Goal: Information Seeking & Learning: Learn about a topic

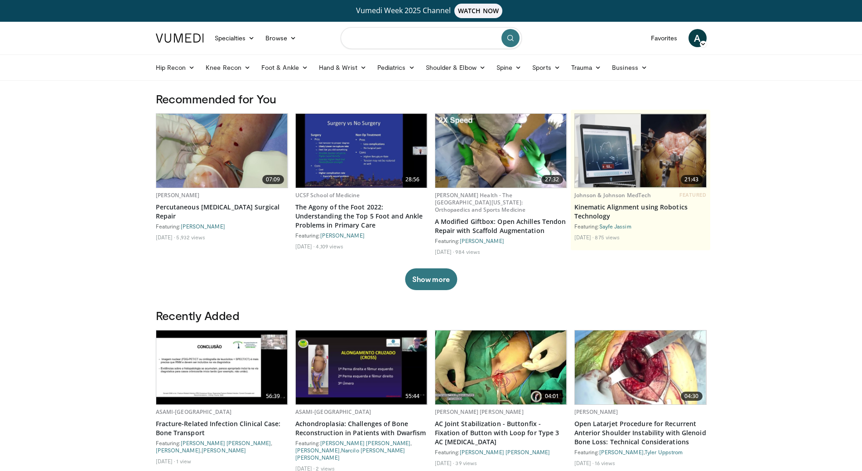
click at [406, 41] on input "Search topics, interventions" at bounding box center [431, 38] width 181 height 22
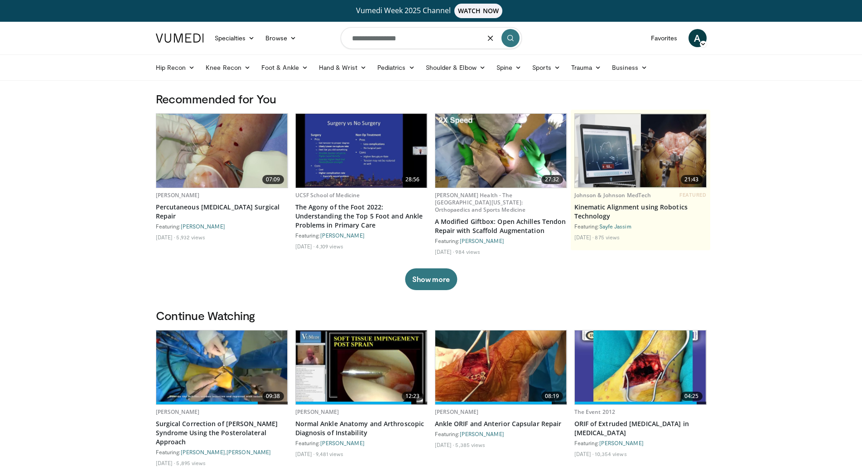
type input "**********"
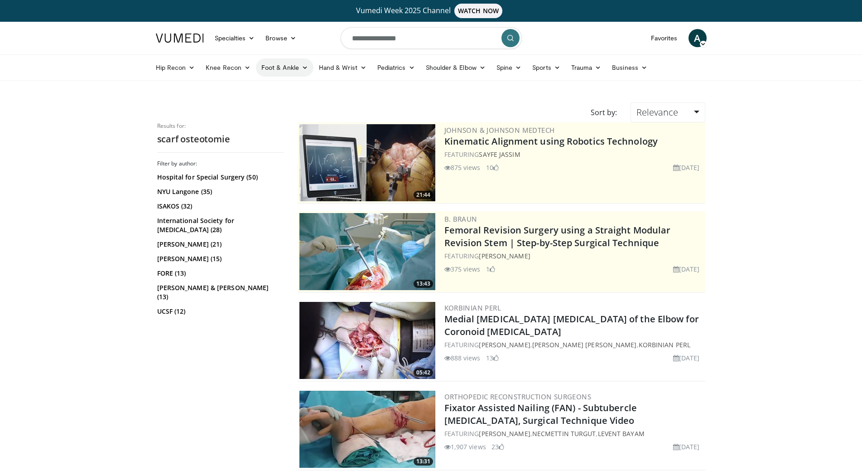
click at [285, 63] on link "Foot & Ankle" at bounding box center [285, 67] width 58 height 18
click at [290, 88] on link "Forefoot" at bounding box center [310, 89] width 108 height 15
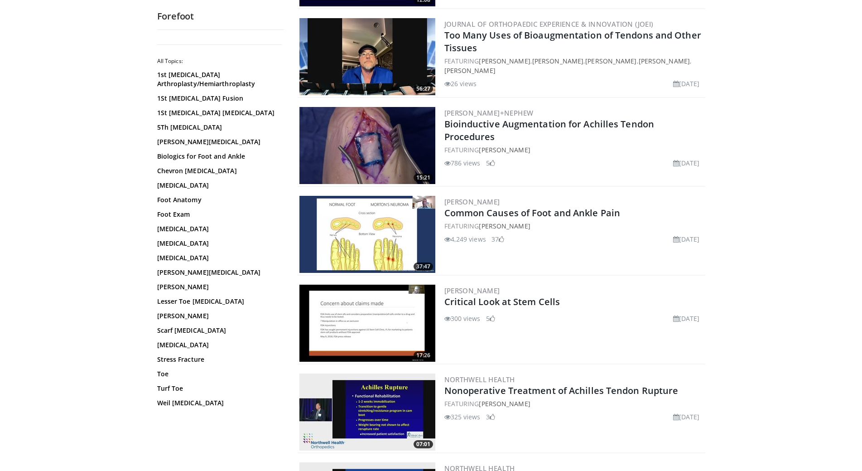
scroll to position [453, 0]
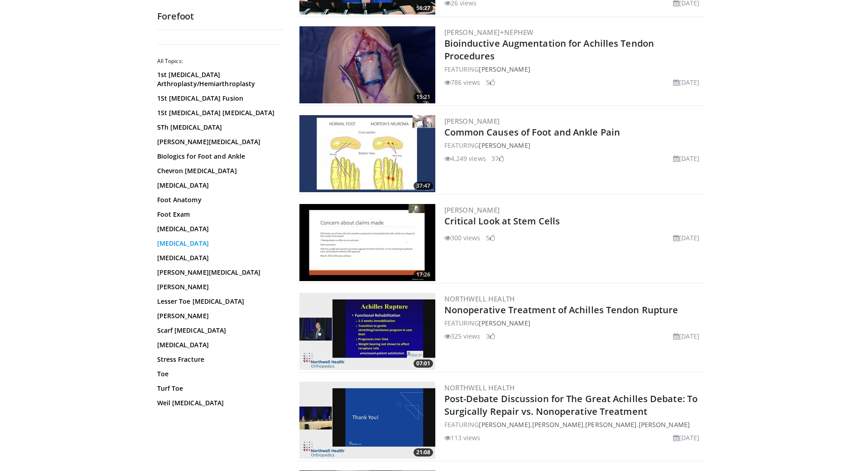
click at [193, 243] on link "Hallux Valgus" at bounding box center [218, 243] width 122 height 9
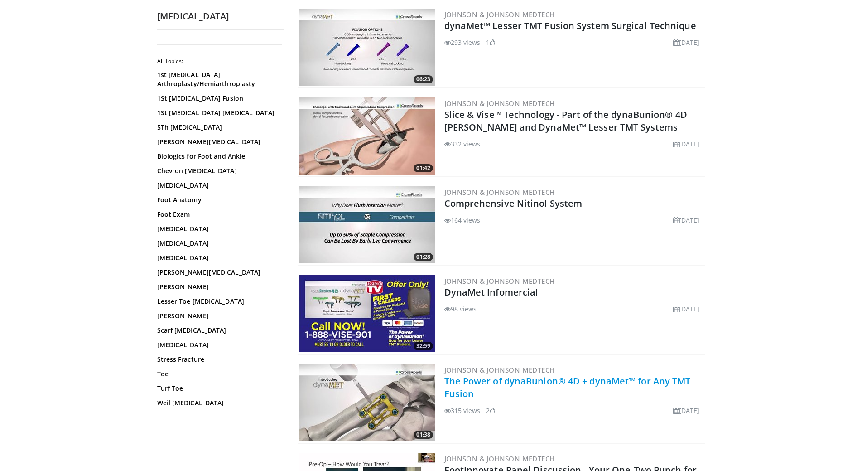
scroll to position [1941, 0]
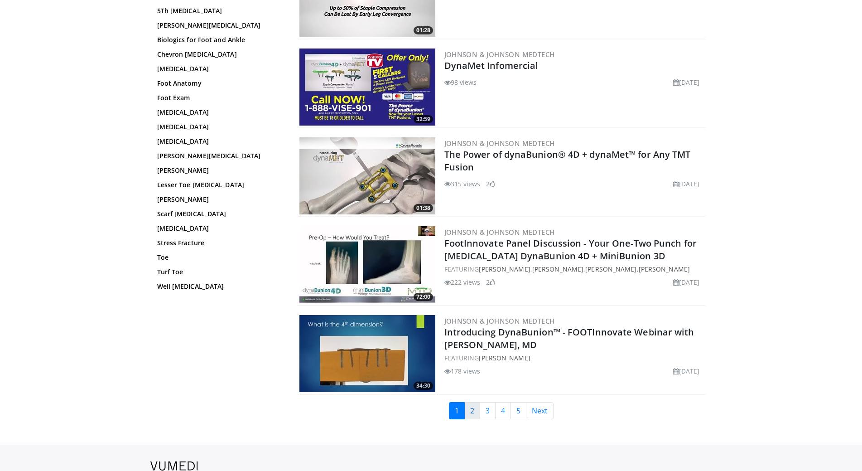
click at [473, 406] on link "2" at bounding box center [472, 410] width 16 height 17
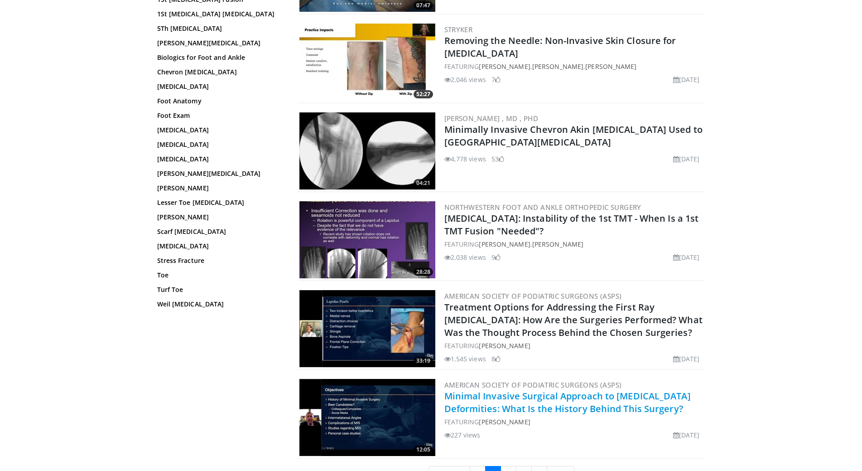
scroll to position [1986, 0]
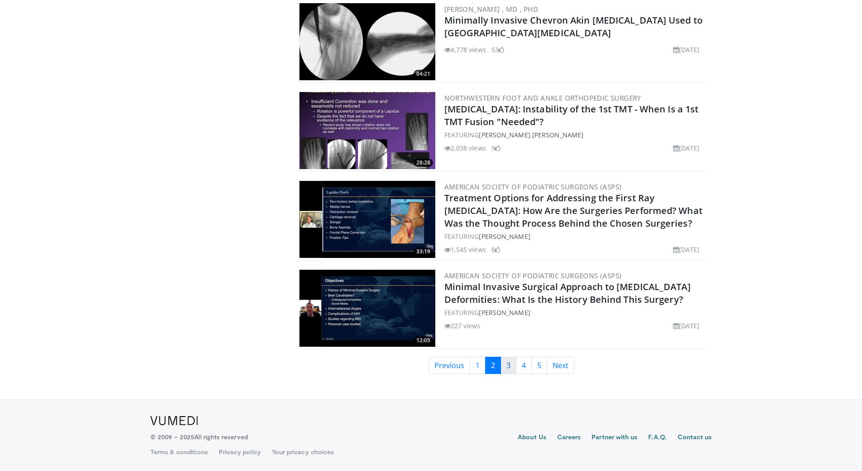
click at [509, 360] on link "3" at bounding box center [509, 365] width 16 height 17
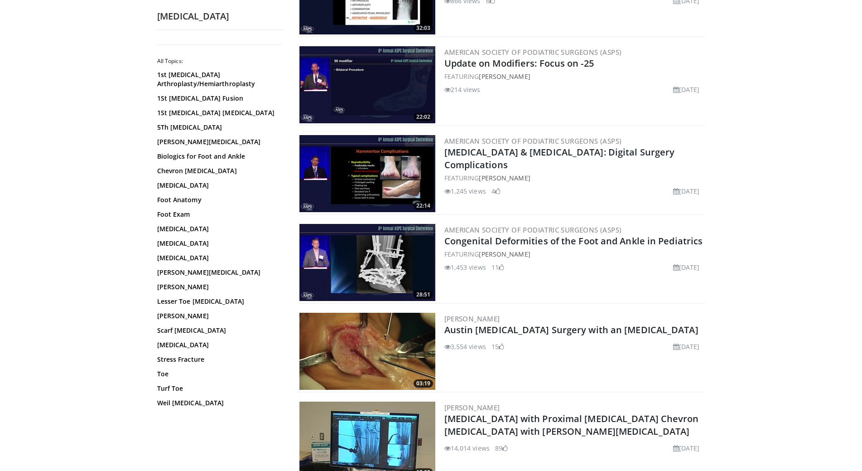
scroll to position [1947, 0]
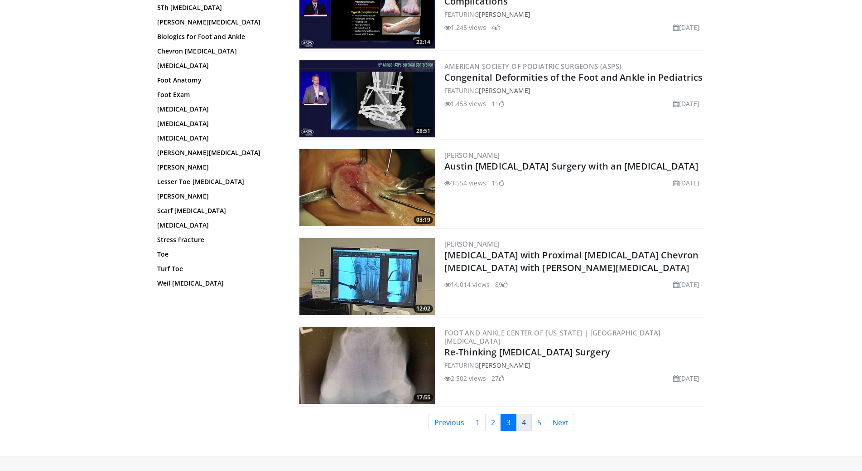
click at [529, 414] on link "4" at bounding box center [524, 422] width 16 height 17
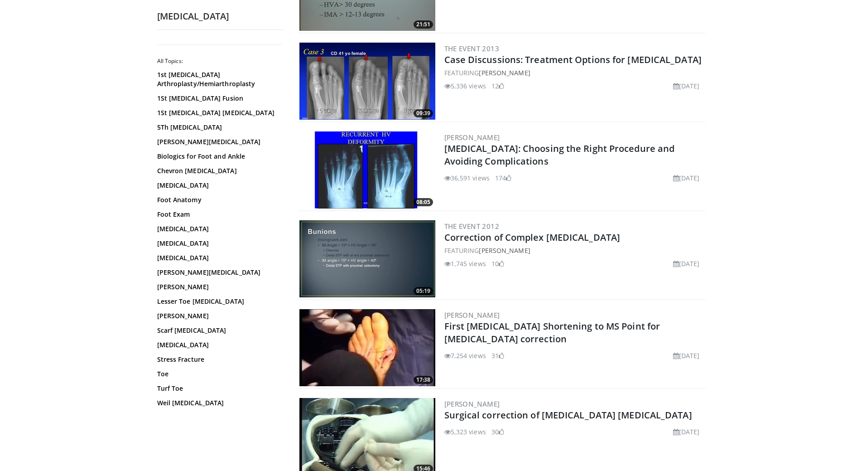
scroll to position [1986, 0]
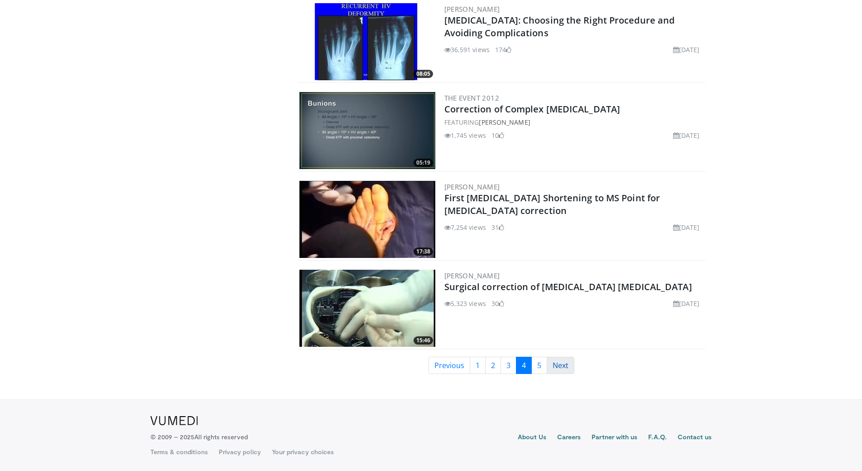
click at [547, 363] on link "Next" at bounding box center [561, 365] width 28 height 17
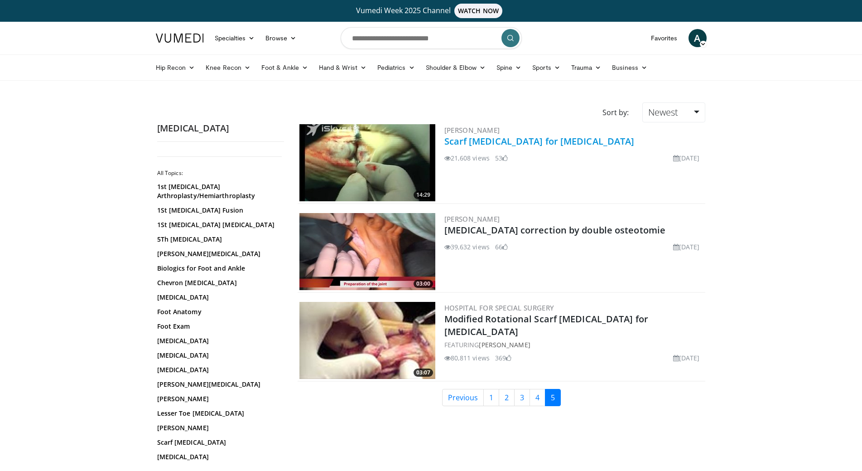
click at [546, 138] on link "Scarf [MEDICAL_DATA] for [MEDICAL_DATA]" at bounding box center [540, 141] width 190 height 12
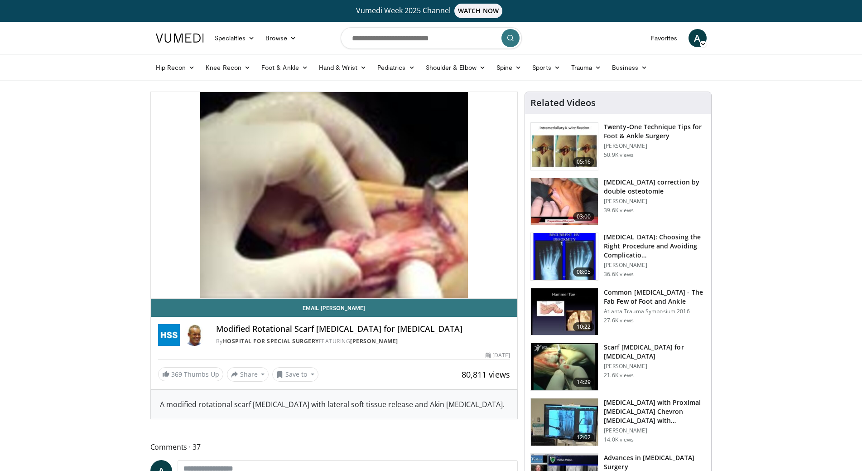
click at [184, 33] on link at bounding box center [179, 37] width 59 height 25
